Goal: Check status: Check status

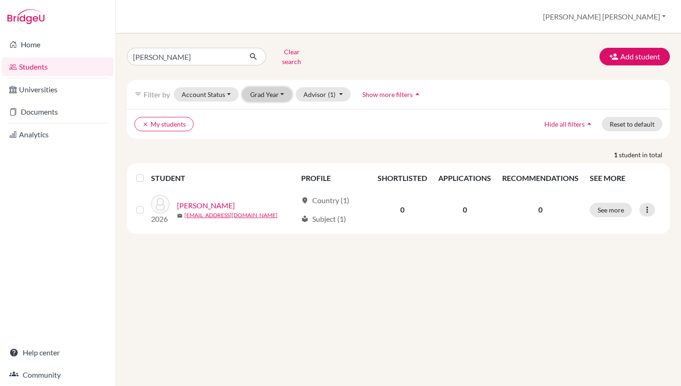
click at [259, 89] on button "Grad Year" at bounding box center [267, 94] width 50 height 14
click at [264, 110] on span "2029" at bounding box center [262, 113] width 17 height 11
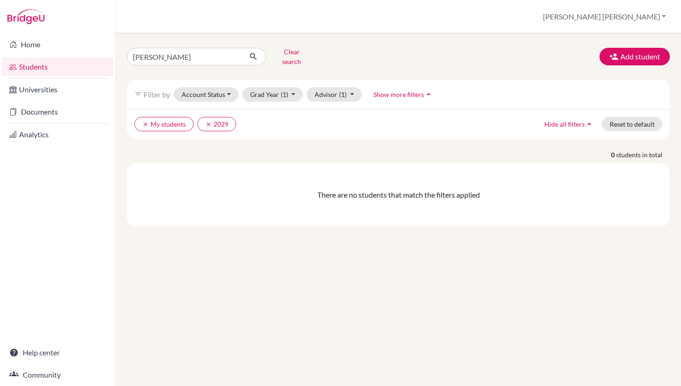
click at [407, 90] on span "Show more filters" at bounding box center [399, 94] width 51 height 8
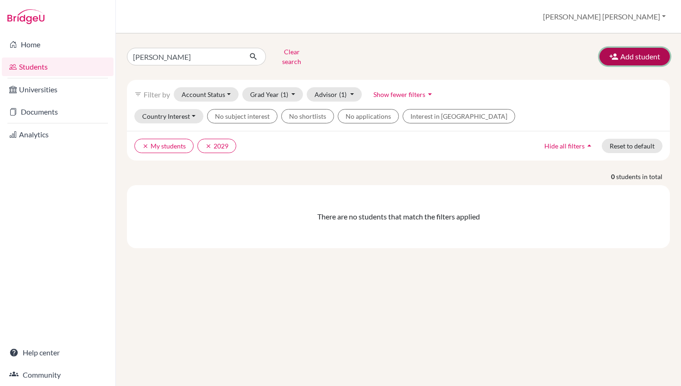
click at [628, 58] on button "Add student" at bounding box center [635, 57] width 70 height 18
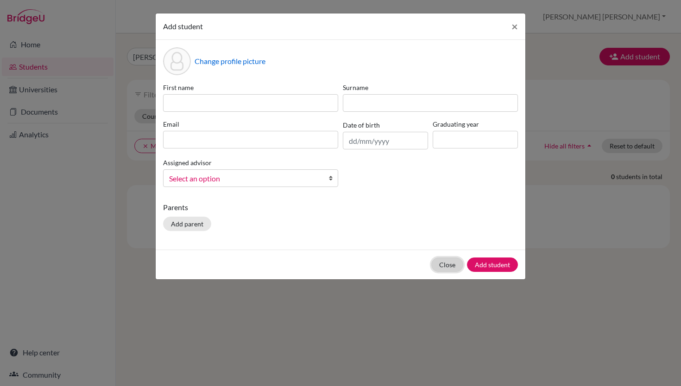
click at [450, 263] on button "Close" at bounding box center [448, 264] width 32 height 14
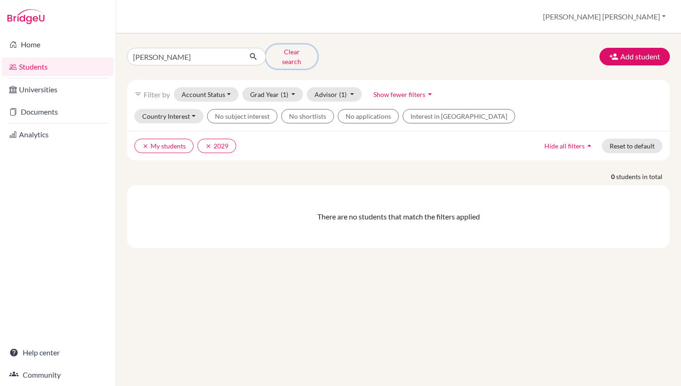
click at [286, 53] on button "Clear search" at bounding box center [291, 57] width 51 height 24
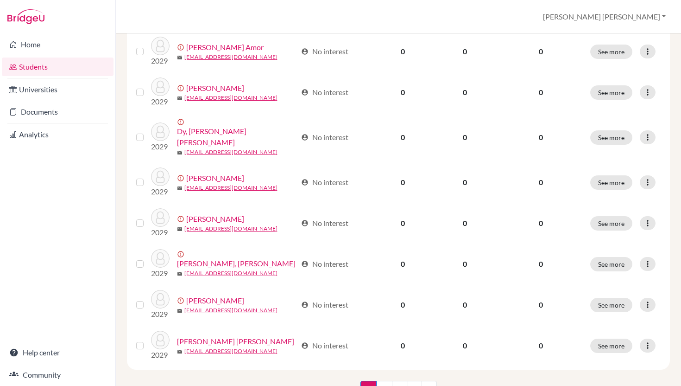
scroll to position [675, 0]
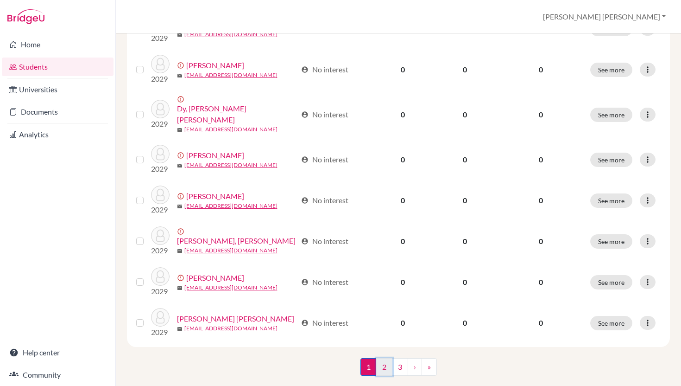
click at [388, 358] on link "2" at bounding box center [384, 367] width 16 height 18
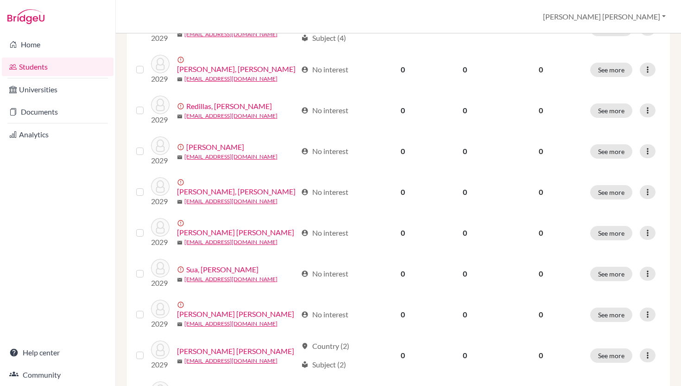
scroll to position [675, 0]
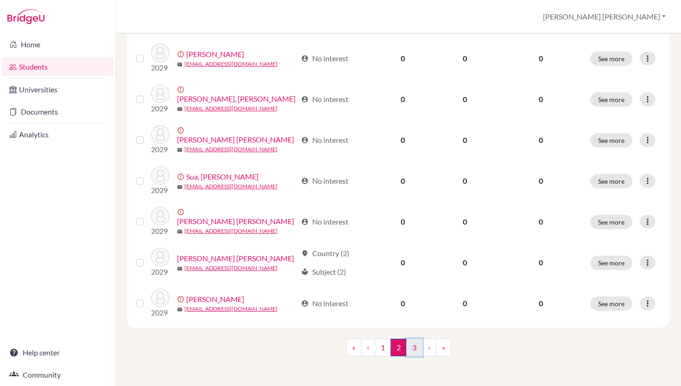
click at [411, 348] on link "3" at bounding box center [415, 347] width 16 height 18
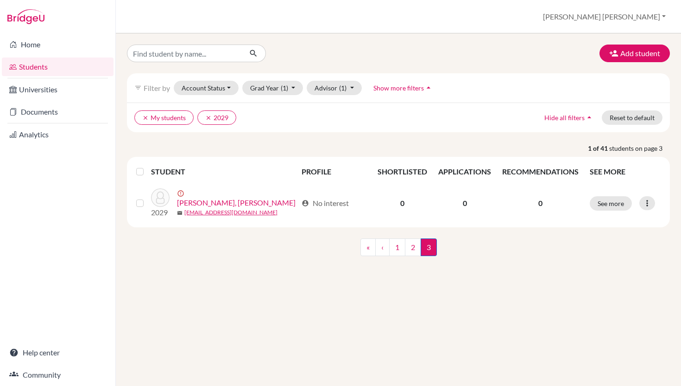
click at [393, 88] on span "Show more filters" at bounding box center [399, 88] width 51 height 8
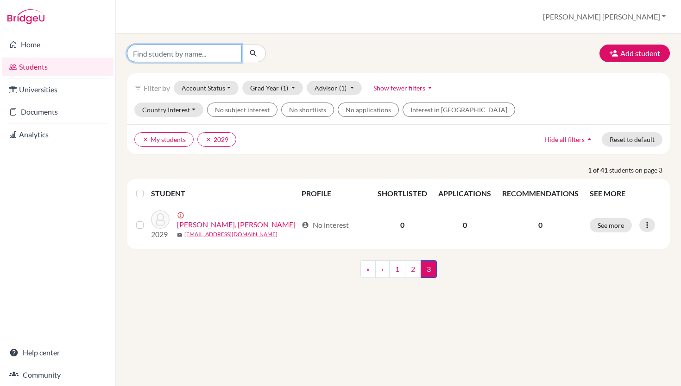
drag, startPoint x: 201, startPoint y: 53, endPoint x: 136, endPoint y: 51, distance: 64.5
click at [137, 51] on input "Find student by name..." at bounding box center [184, 54] width 115 height 18
type input "arella"
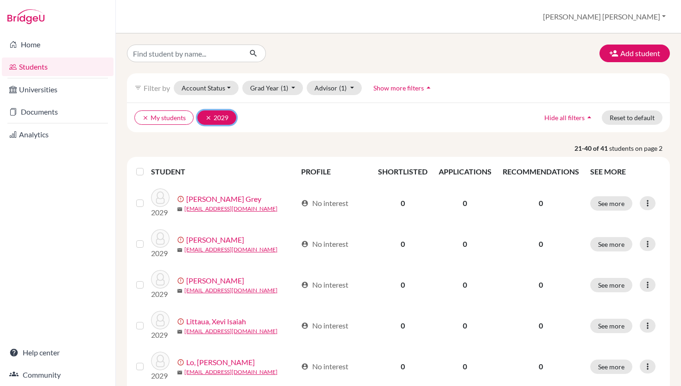
click at [209, 116] on icon "clear" at bounding box center [208, 118] width 6 height 6
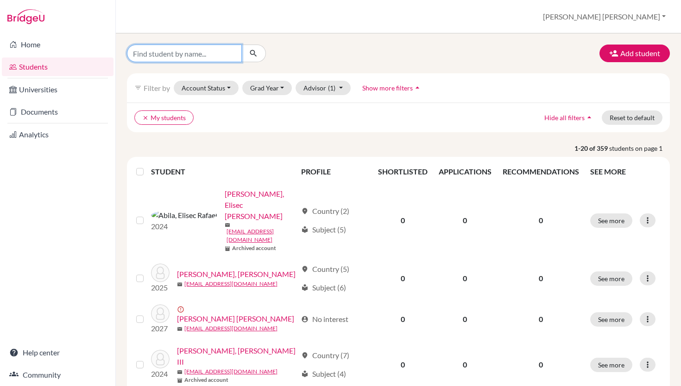
click at [191, 51] on input "Find student by name..." at bounding box center [184, 54] width 115 height 18
type input "[PERSON_NAME]"
click at [202, 51] on input "[PERSON_NAME]" at bounding box center [184, 54] width 115 height 18
click button "submit" at bounding box center [254, 54] width 25 height 18
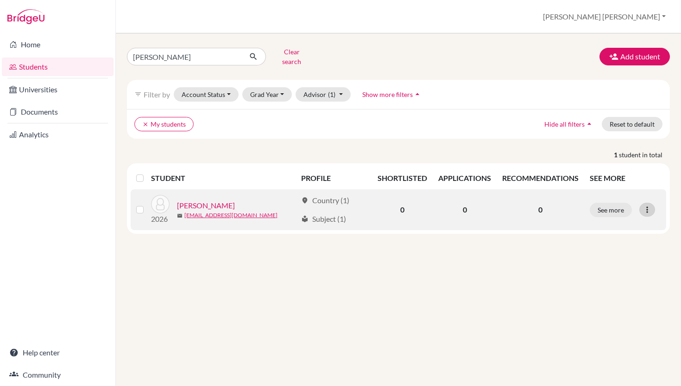
click at [647, 205] on icon at bounding box center [647, 209] width 9 height 9
click at [608, 208] on button "See more" at bounding box center [611, 210] width 42 height 14
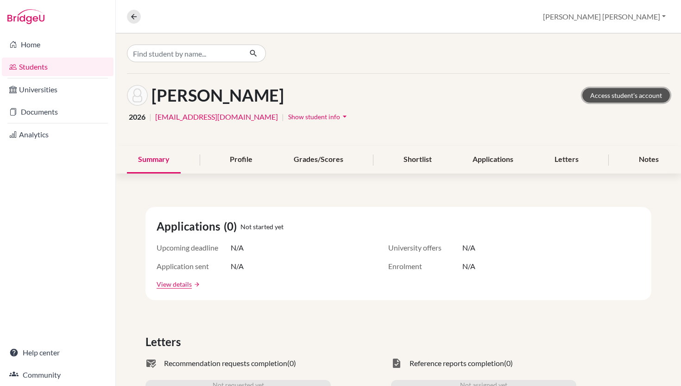
click at [608, 94] on link "Access student's account" at bounding box center [627, 95] width 88 height 14
